Goal: Task Accomplishment & Management: Use online tool/utility

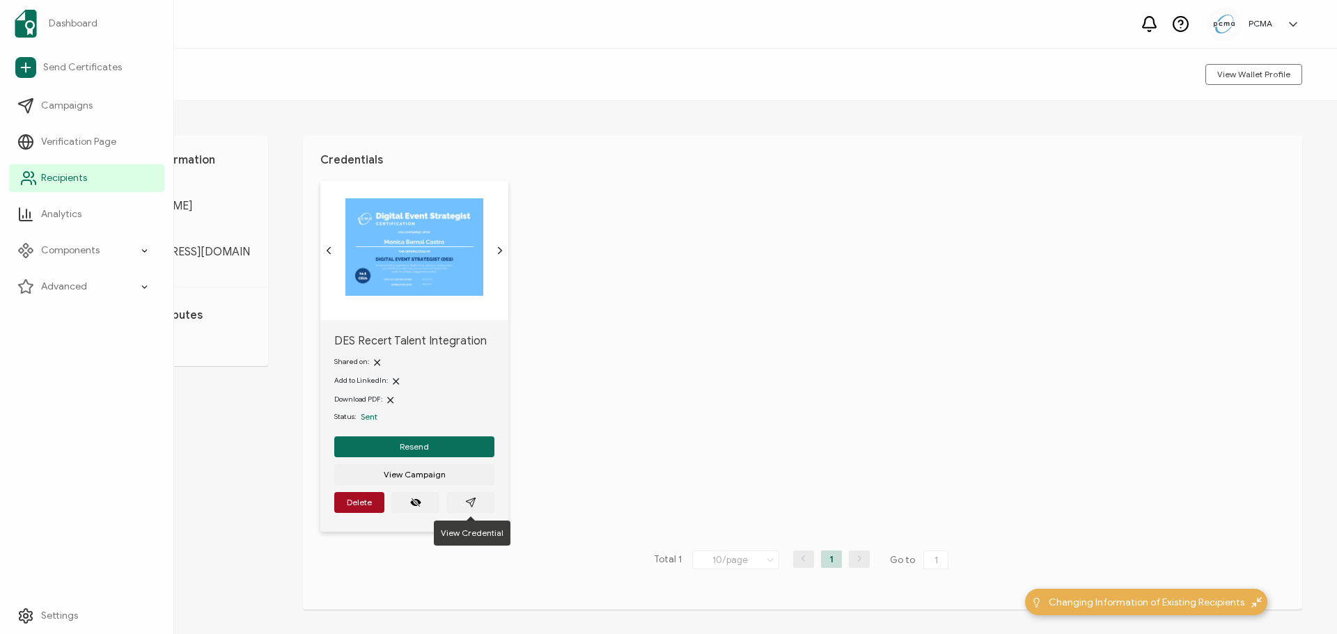
click at [49, 181] on span "Recipients" at bounding box center [64, 178] width 46 height 14
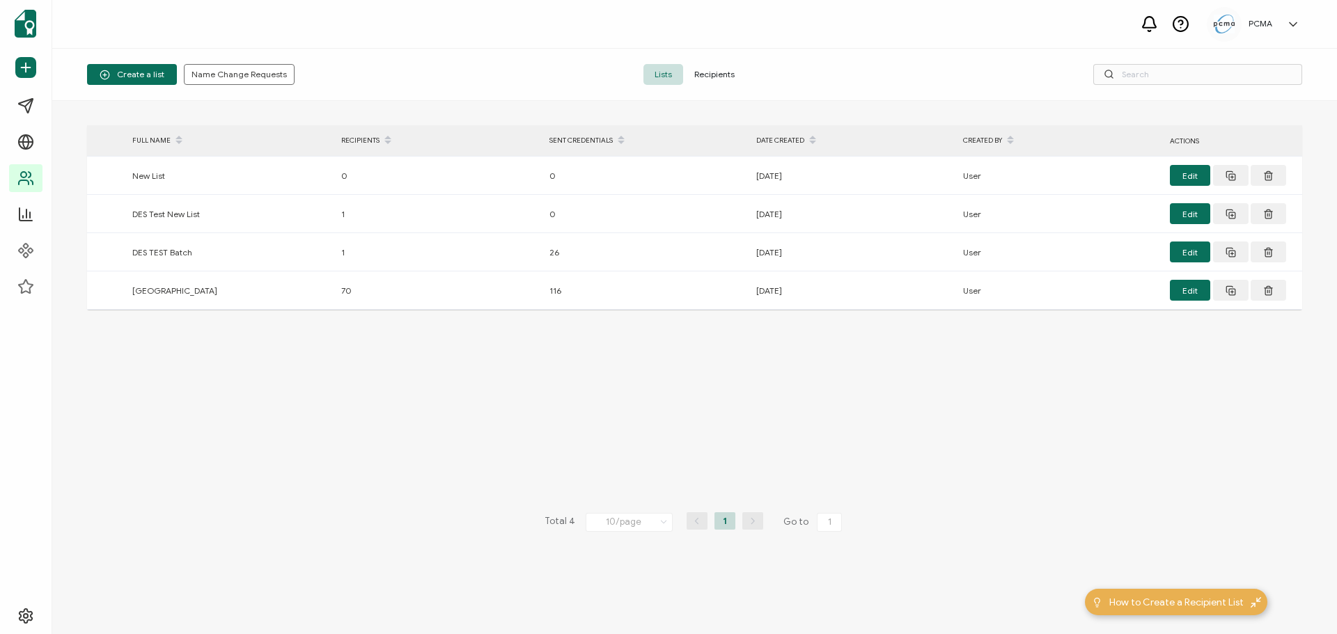
click at [719, 74] on span "Recipients" at bounding box center [714, 74] width 63 height 21
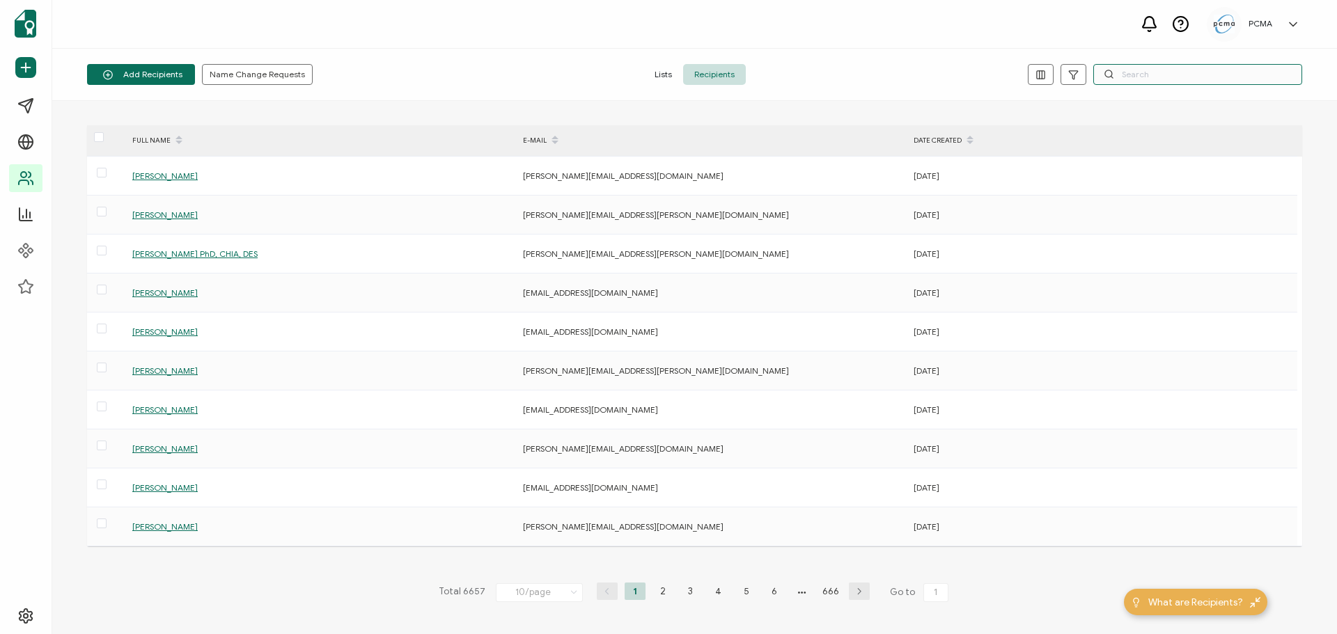
click at [1211, 84] on input "text" at bounding box center [1197, 74] width 209 height 21
paste input "[EMAIL_ADDRESS][DOMAIN_NAME]"
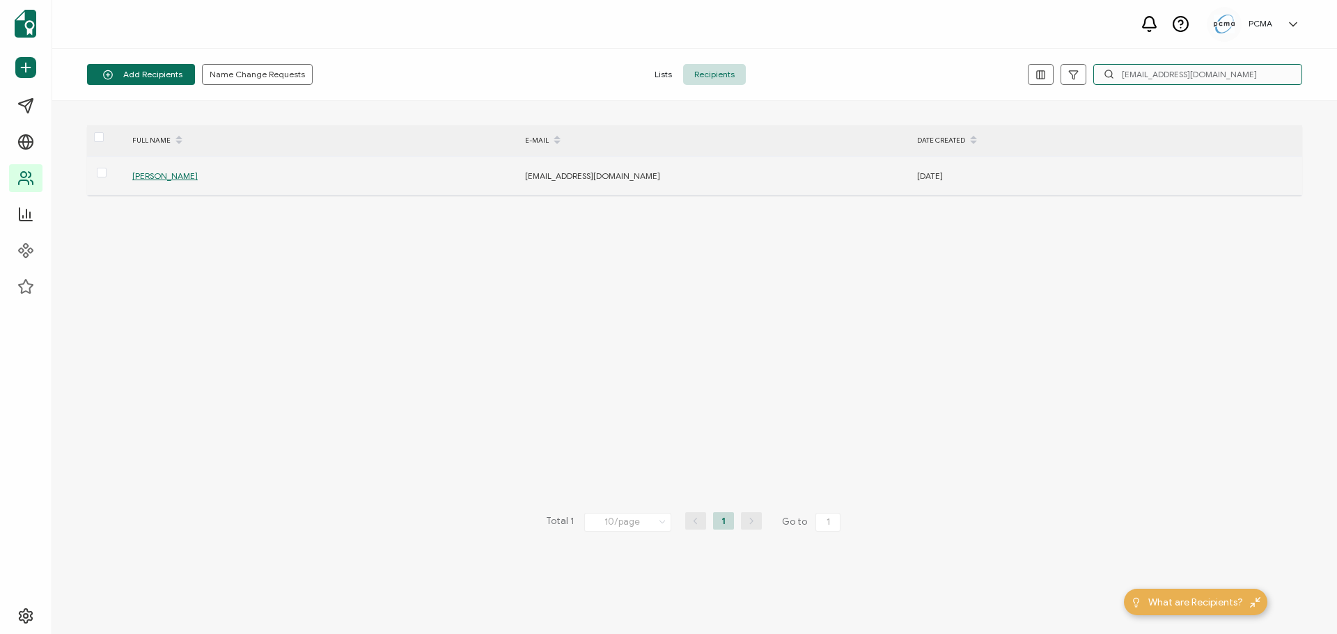
type input "[EMAIL_ADDRESS][DOMAIN_NAME]"
click at [149, 171] on span "[PERSON_NAME]" at bounding box center [164, 176] width 65 height 10
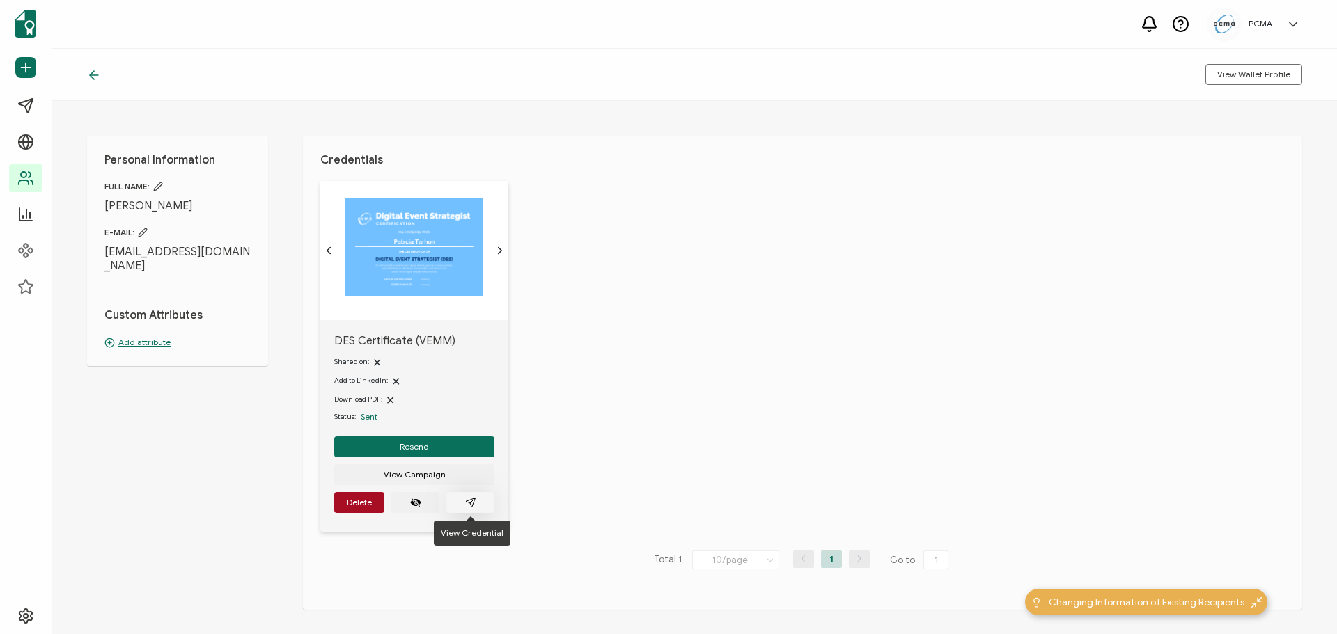
click at [480, 504] on button "button" at bounding box center [470, 502] width 48 height 21
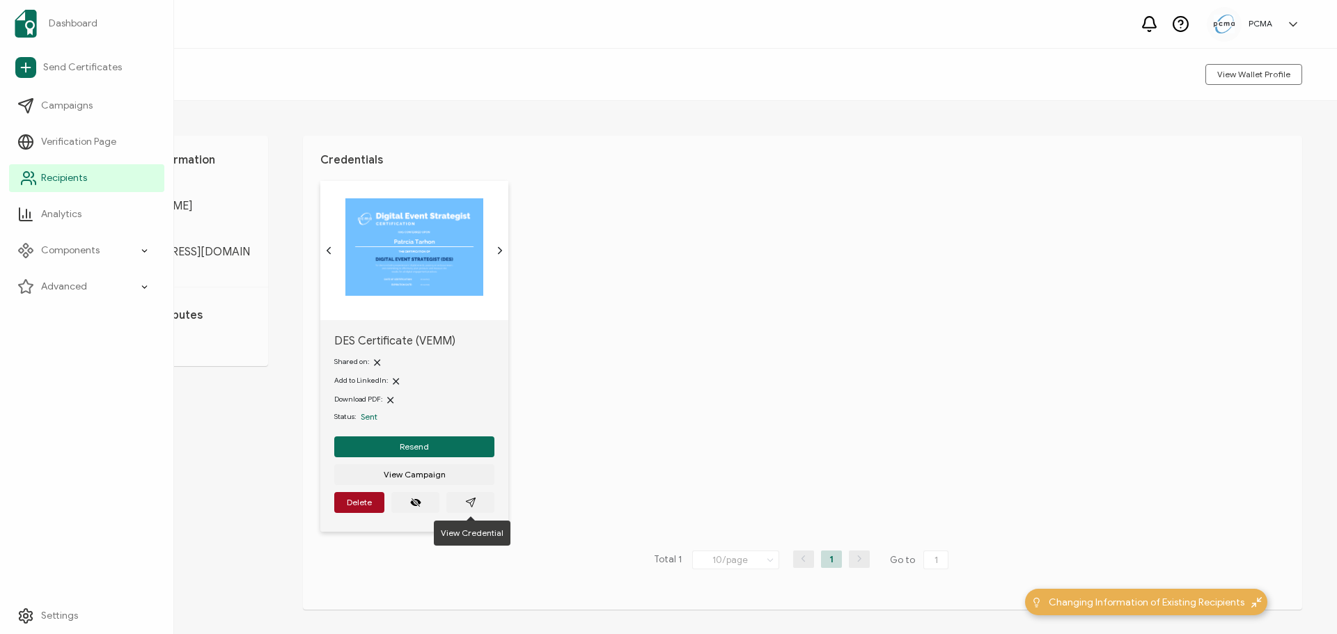
click at [47, 174] on span "Recipients" at bounding box center [64, 178] width 46 height 14
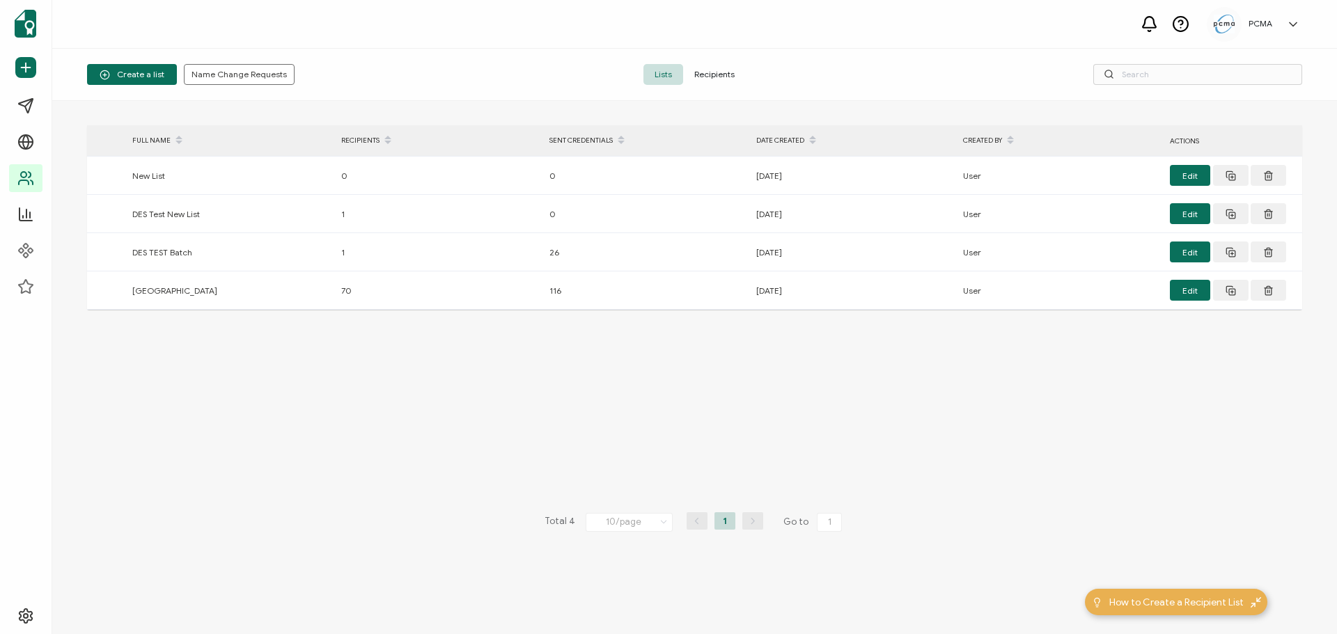
click at [730, 74] on span "Recipients" at bounding box center [714, 74] width 63 height 21
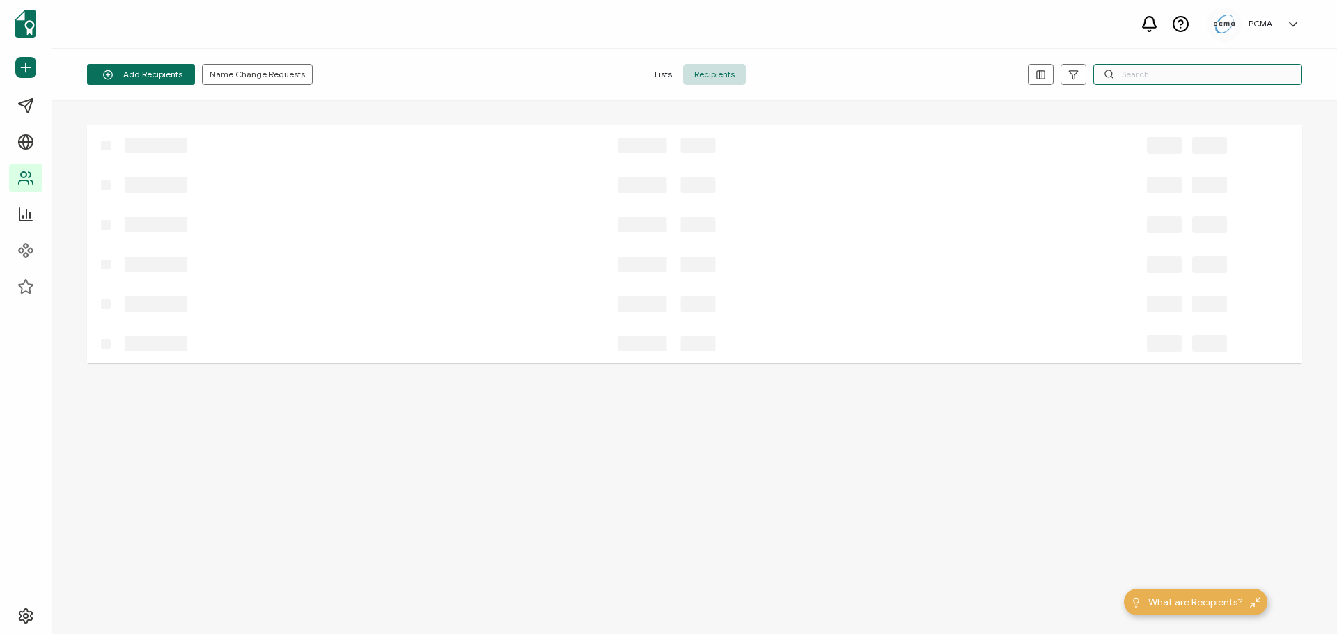
click at [1188, 67] on input "text" at bounding box center [1197, 74] width 209 height 21
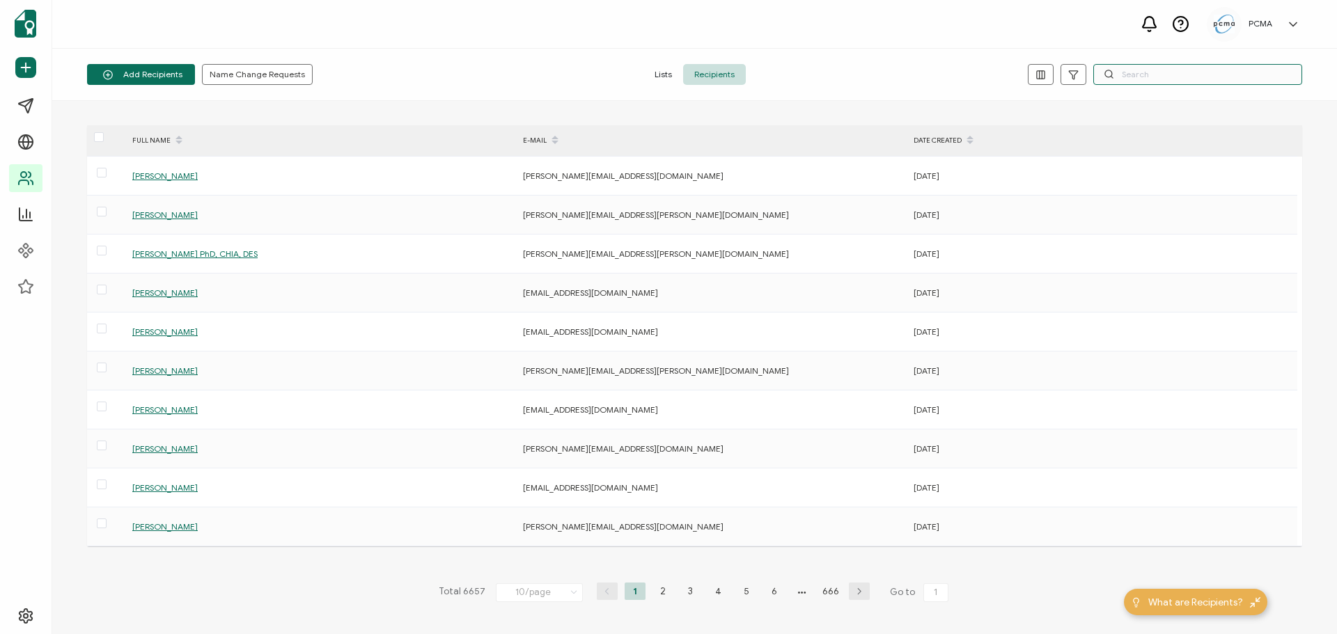
paste input "[EMAIL_ADDRESS][DOMAIN_NAME]"
type input "[EMAIL_ADDRESS][DOMAIN_NAME]"
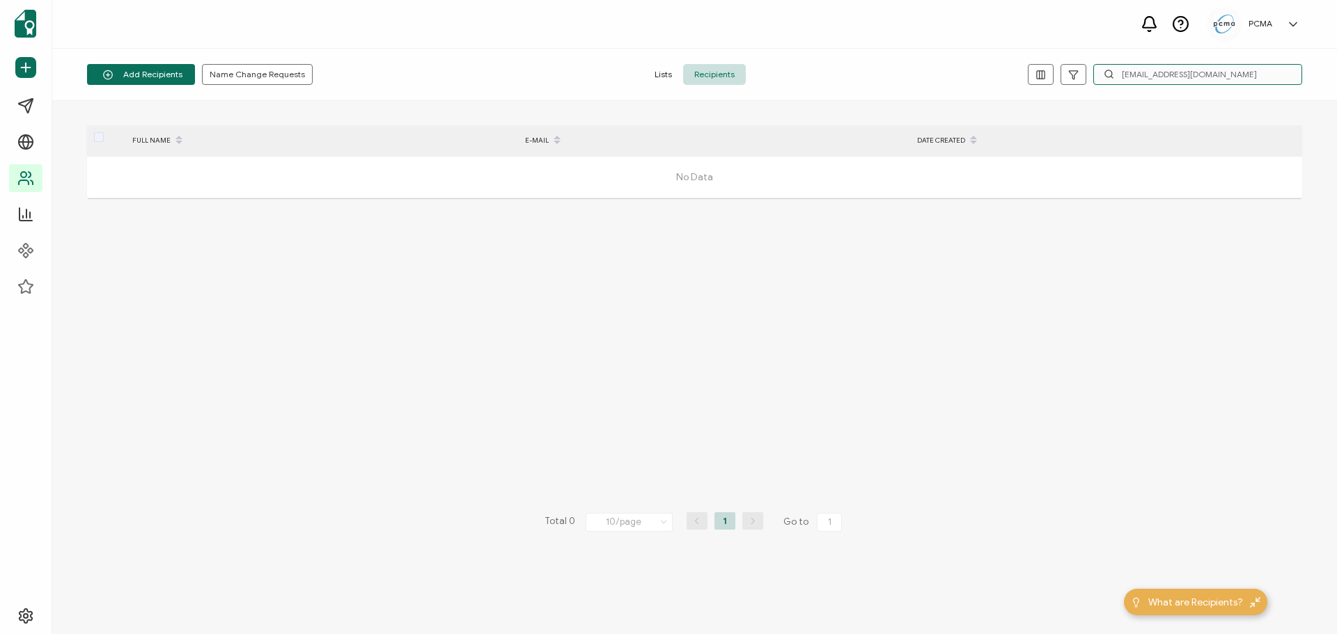
drag, startPoint x: 1255, startPoint y: 74, endPoint x: 987, endPoint y: 93, distance: 268.8
click at [985, 93] on div "Add Recipients Upload Spreadsheet Add a Single Recipient Name Change Requests L…" at bounding box center [694, 75] width 1285 height 52
type input "[PERSON_NAME]"
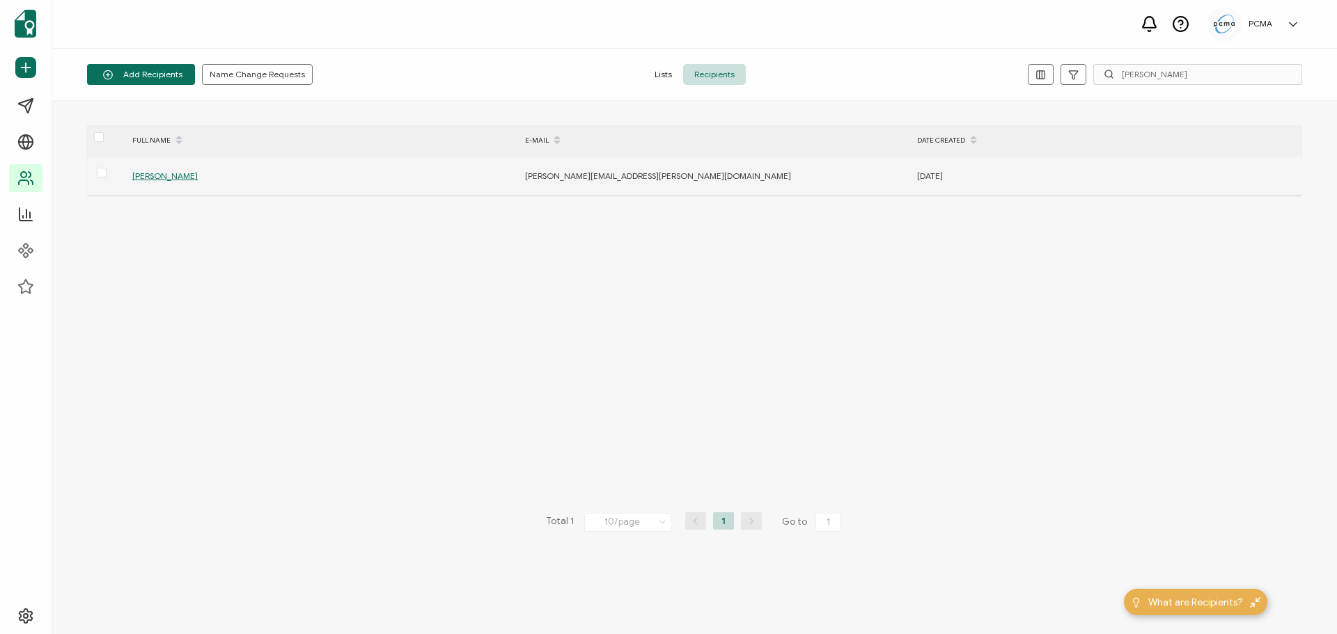
click at [166, 180] on span "[PERSON_NAME]" at bounding box center [164, 176] width 65 height 10
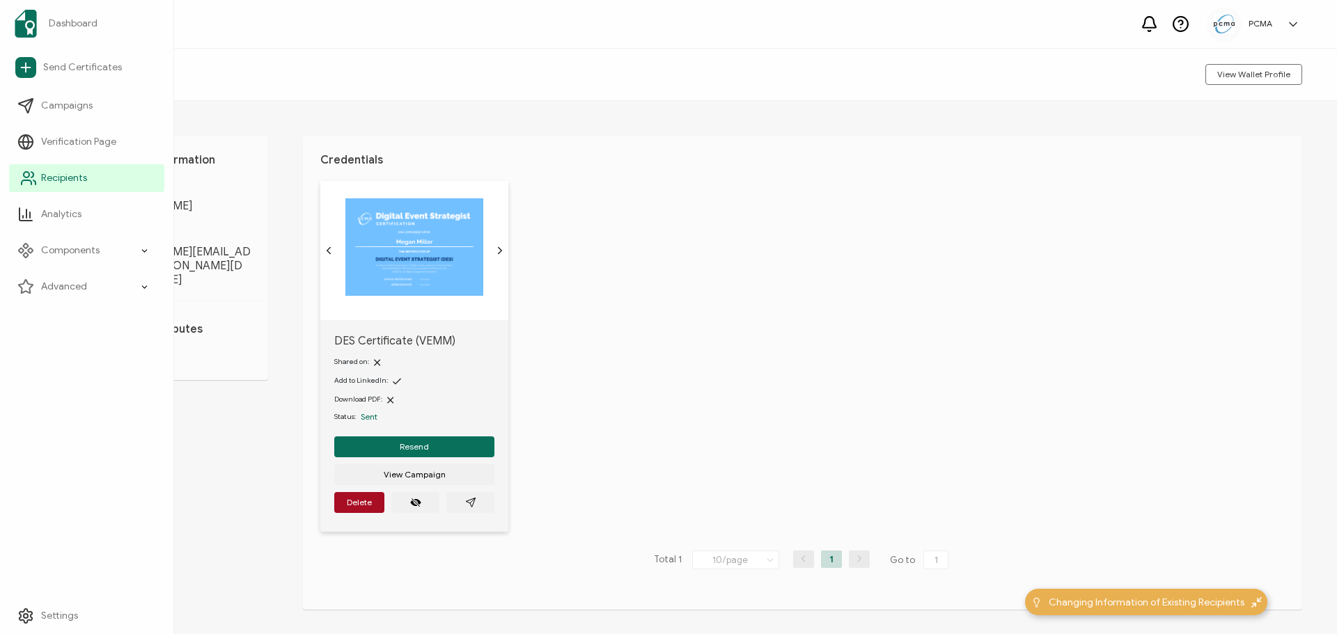
click at [70, 178] on span "Recipients" at bounding box center [64, 178] width 46 height 14
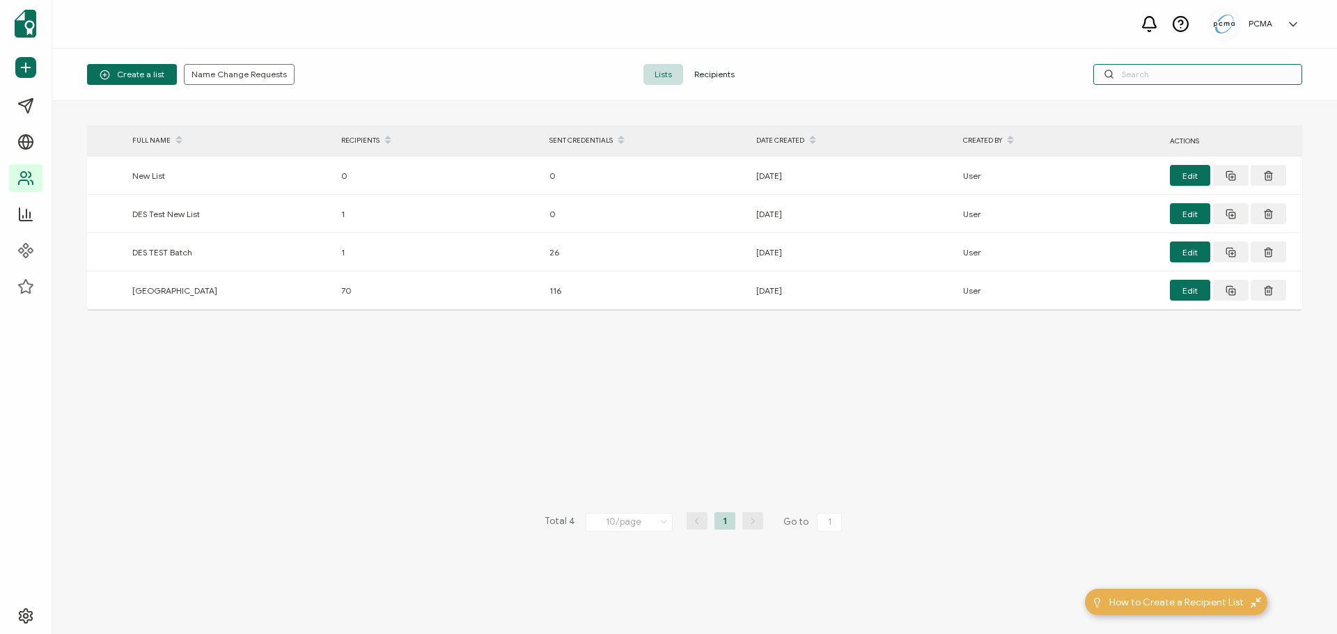
click at [1145, 75] on input "text" at bounding box center [1197, 74] width 209 height 21
click at [711, 72] on span "Recipients" at bounding box center [714, 74] width 63 height 21
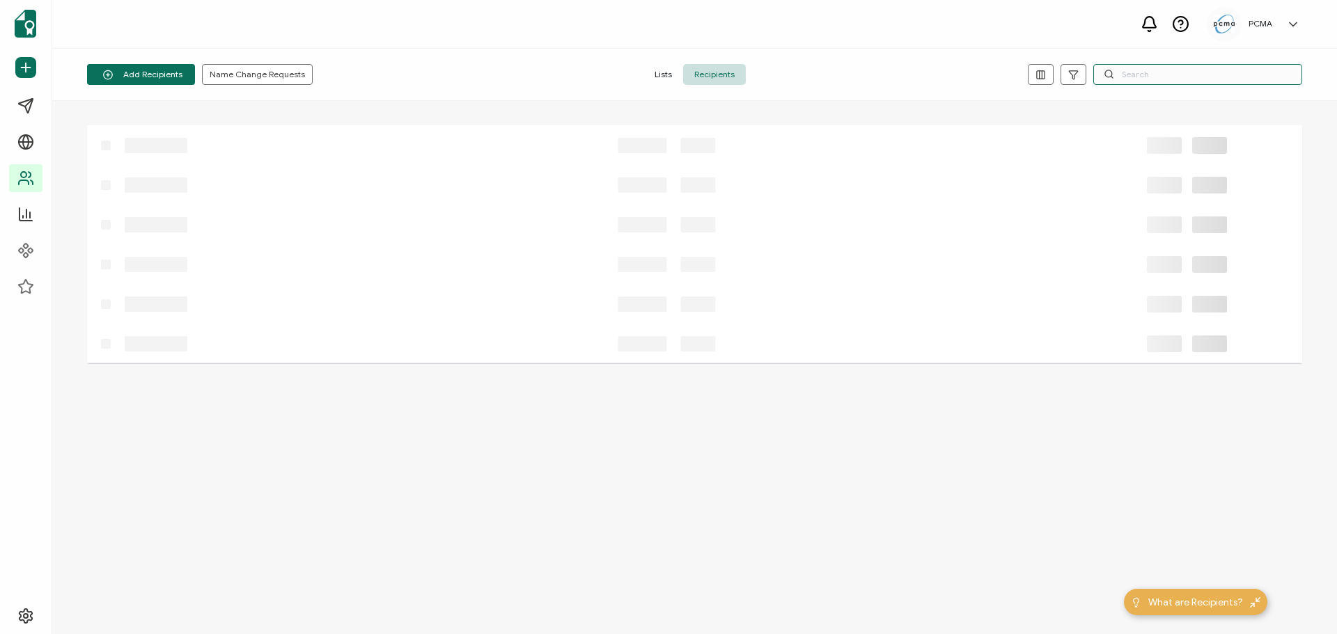
click at [1139, 72] on input "text" at bounding box center [1197, 74] width 209 height 21
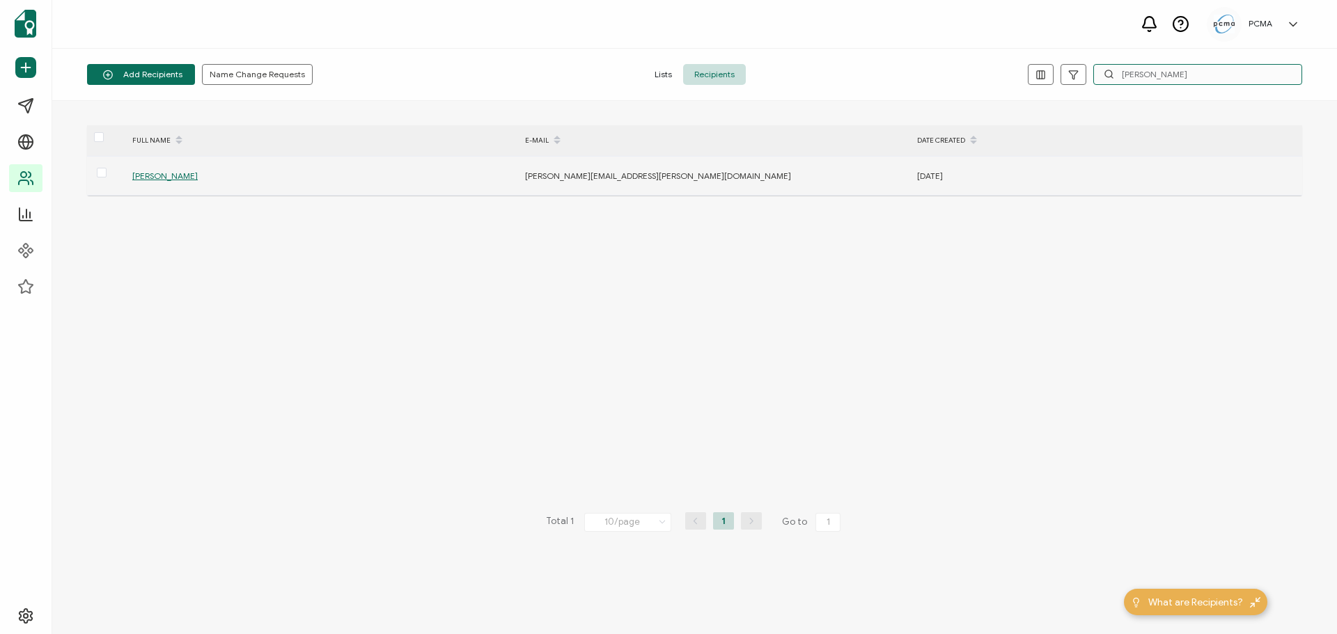
type input "[PERSON_NAME]"
click at [162, 175] on span "[PERSON_NAME]" at bounding box center [164, 176] width 65 height 10
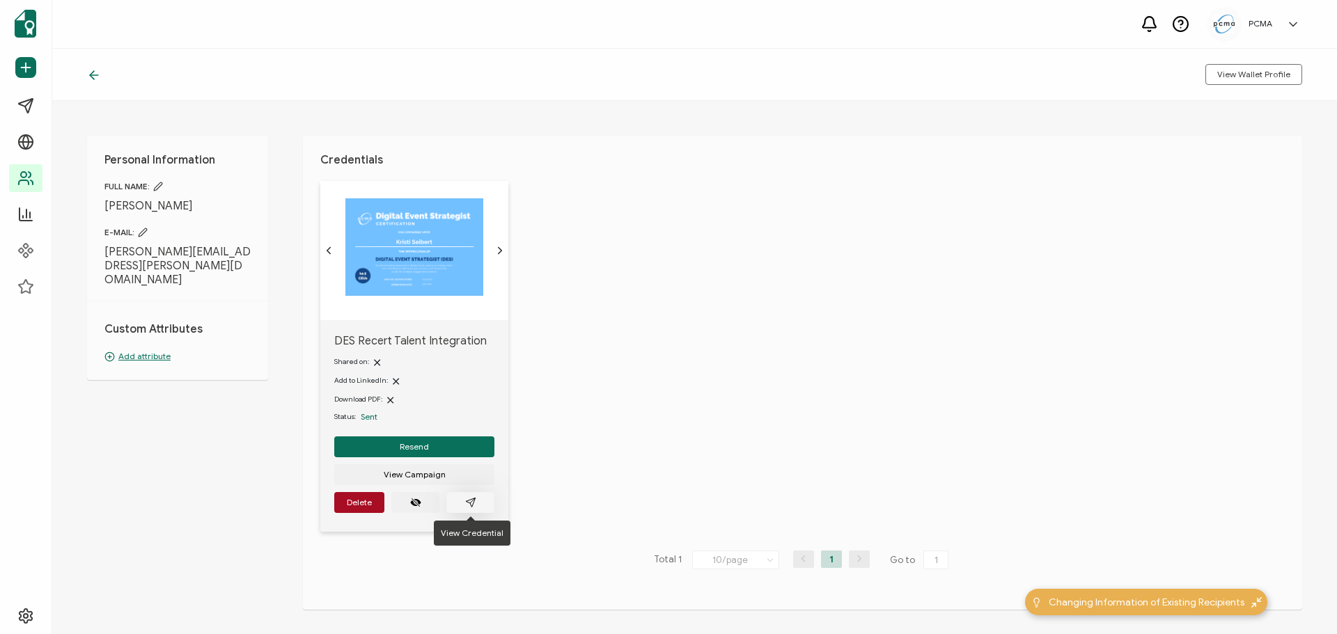
click at [467, 506] on icon "paper plane outline" at bounding box center [470, 502] width 11 height 11
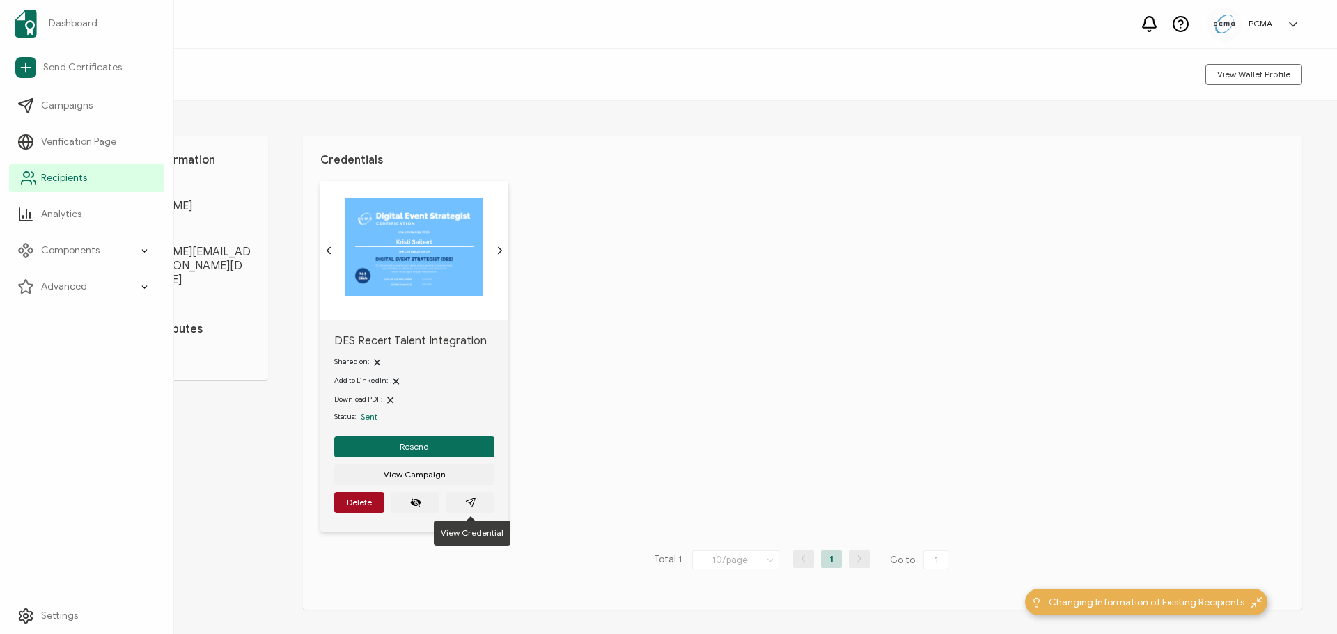
click at [70, 181] on span "Recipients" at bounding box center [64, 178] width 46 height 14
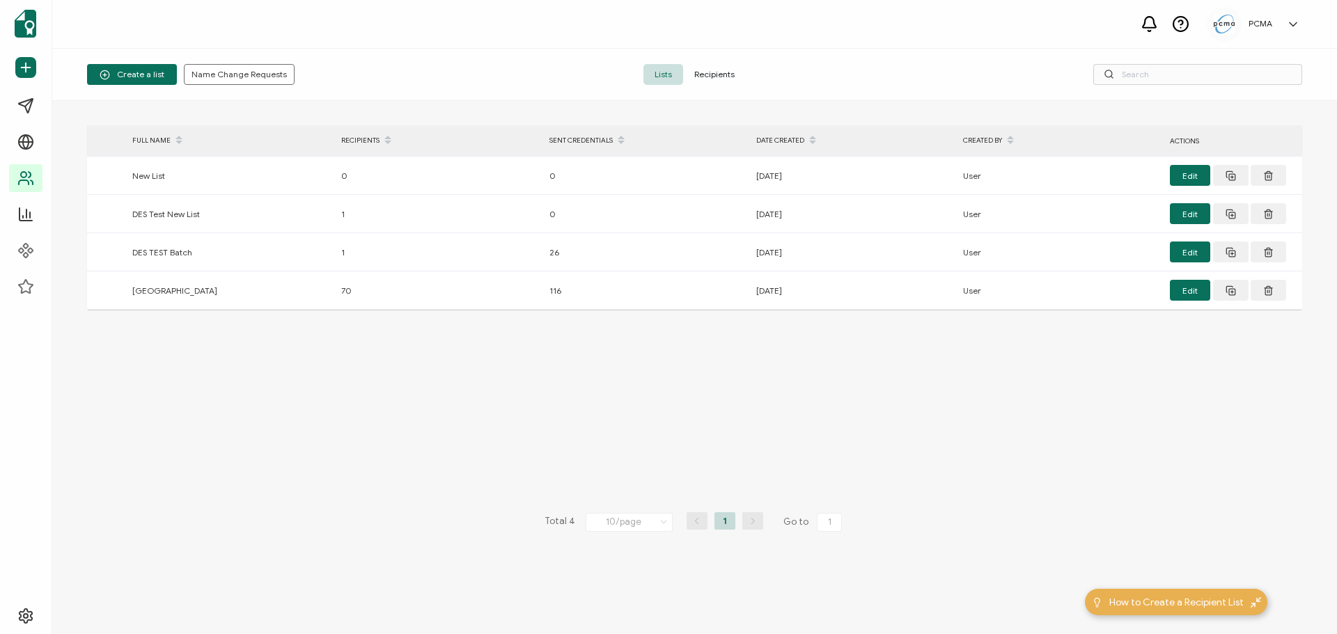
click at [727, 81] on span "Recipients" at bounding box center [714, 74] width 63 height 21
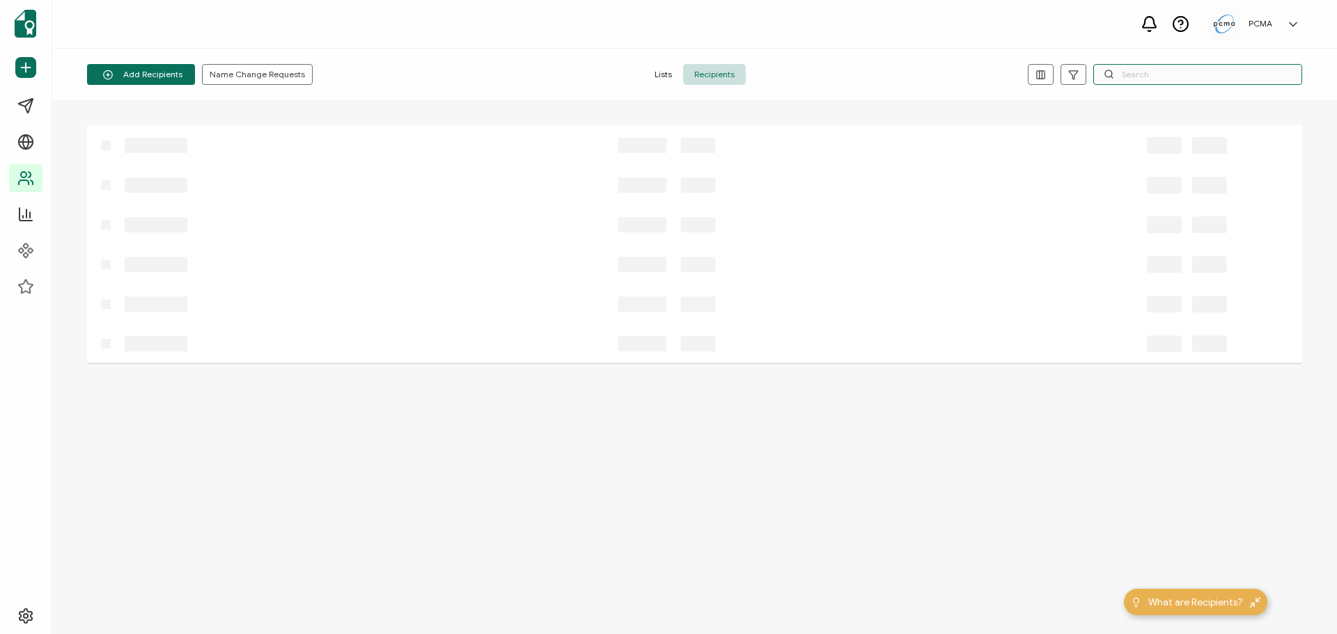
click at [1167, 77] on input "text" at bounding box center [1197, 74] width 209 height 21
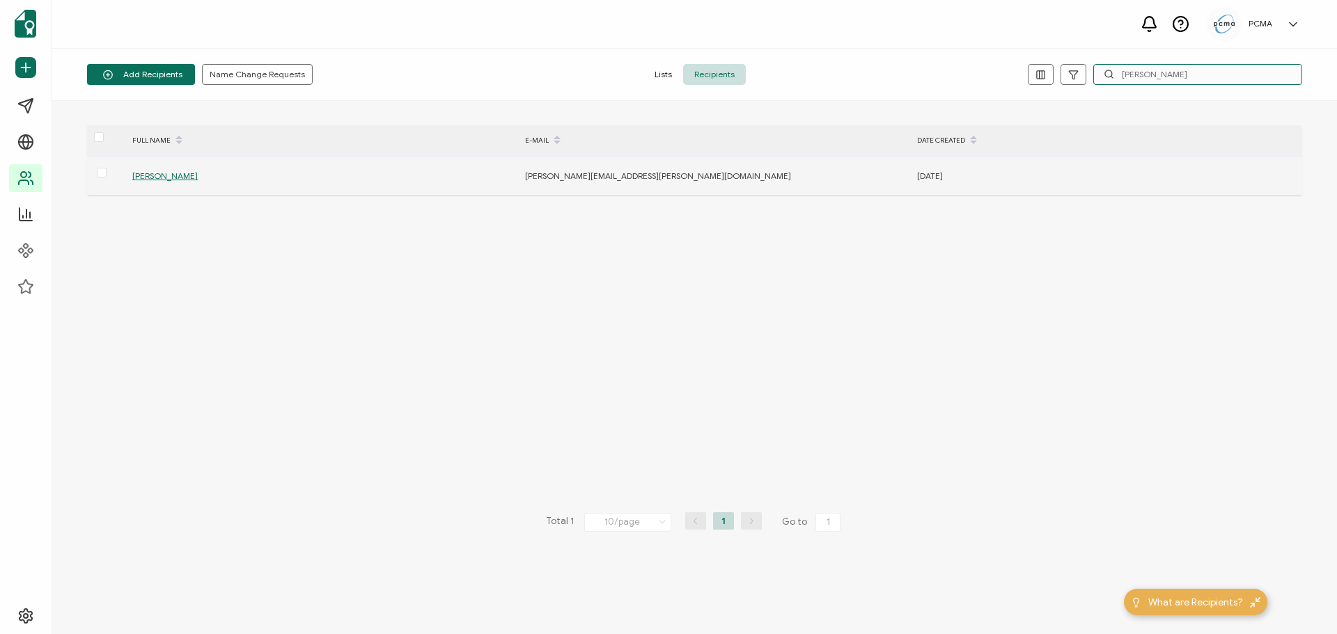
type input "[PERSON_NAME]"
click at [153, 180] on span "[PERSON_NAME]" at bounding box center [164, 176] width 65 height 10
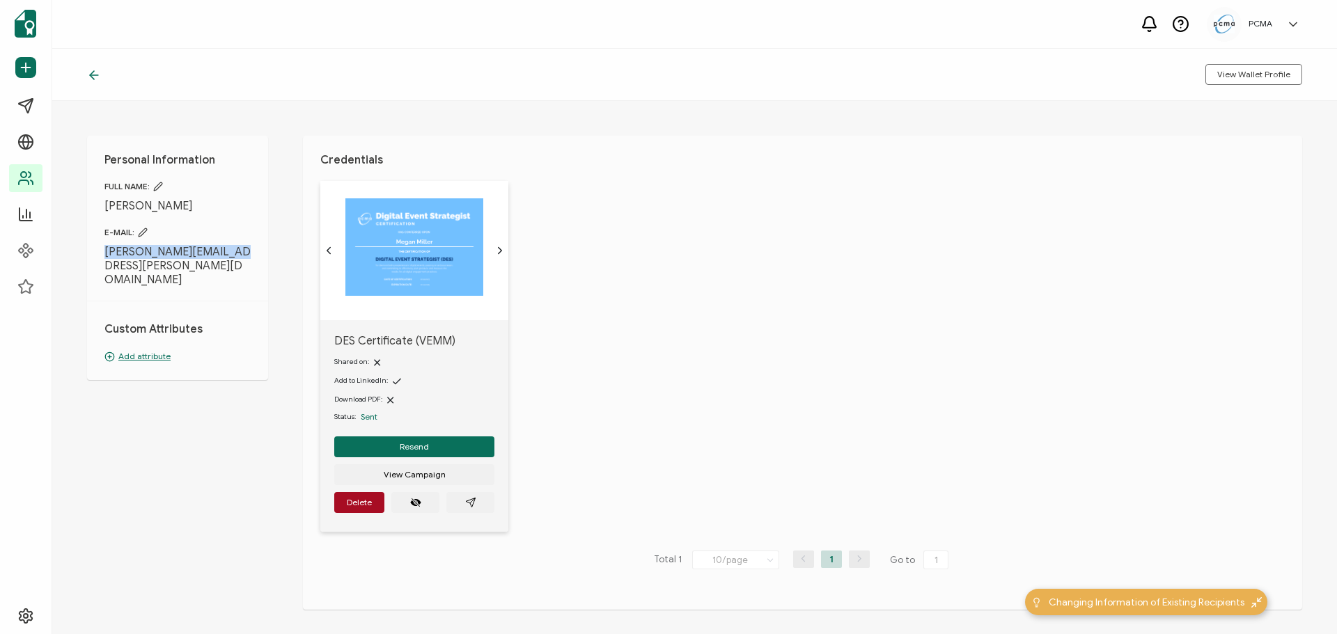
drag, startPoint x: 237, startPoint y: 252, endPoint x: 67, endPoint y: 249, distance: 170.6
click at [67, 249] on div "Personal Information FULL NAME: [PERSON_NAME] E-MAIL: [PERSON_NAME][EMAIL_ADDRE…" at bounding box center [694, 367] width 1285 height 533
copy span "[PERSON_NAME][EMAIL_ADDRESS][PERSON_NAME][DOMAIN_NAME]"
